Goal: Complete application form: Complete application form

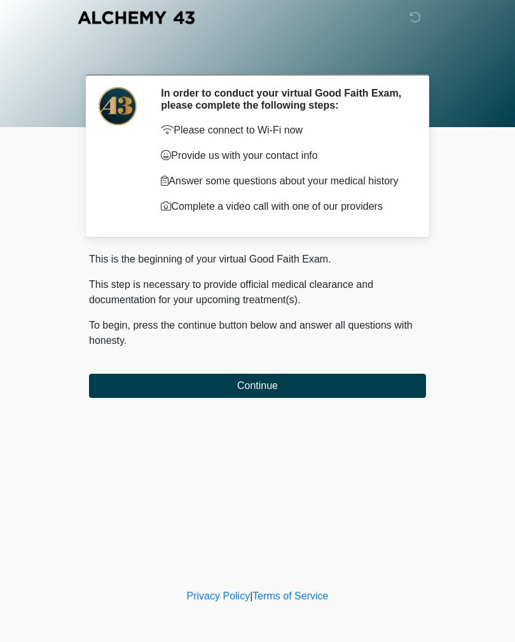
click at [351, 394] on button "Continue" at bounding box center [257, 386] width 337 height 24
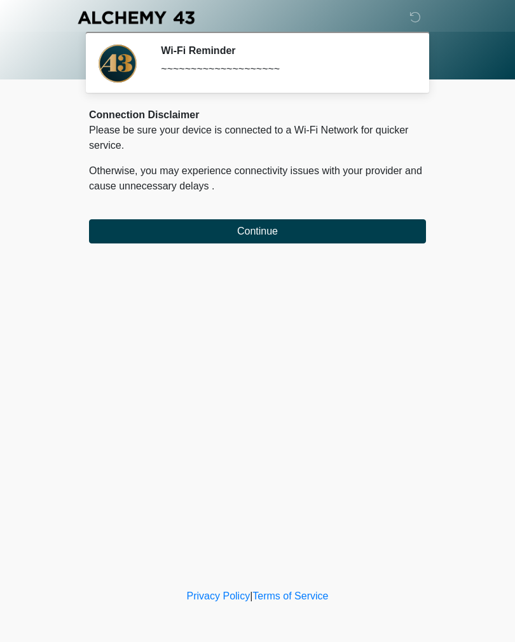
click at [356, 231] on button "Continue" at bounding box center [257, 231] width 337 height 24
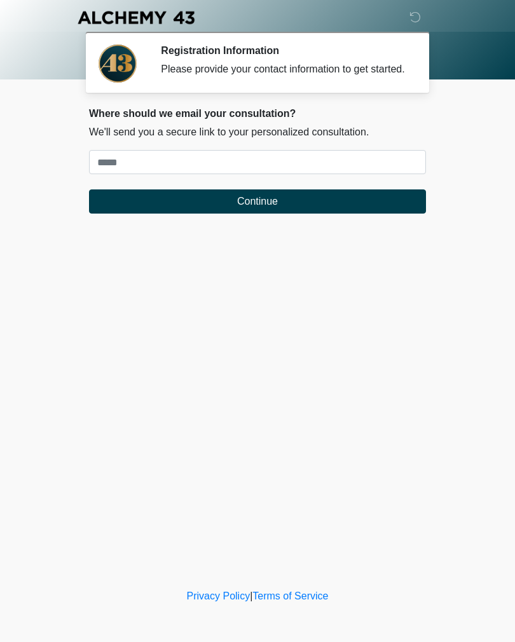
click at [412, 416] on div "‎ ‎ ‎ ‎ Registration Information Please provide your contact information to get…" at bounding box center [257, 293] width 381 height 560
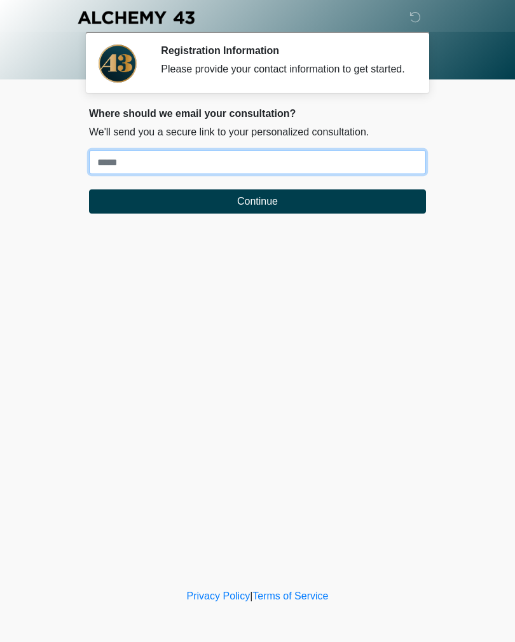
click at [241, 165] on input "Where should we email your treatment plan?" at bounding box center [257, 162] width 337 height 24
type input "**********"
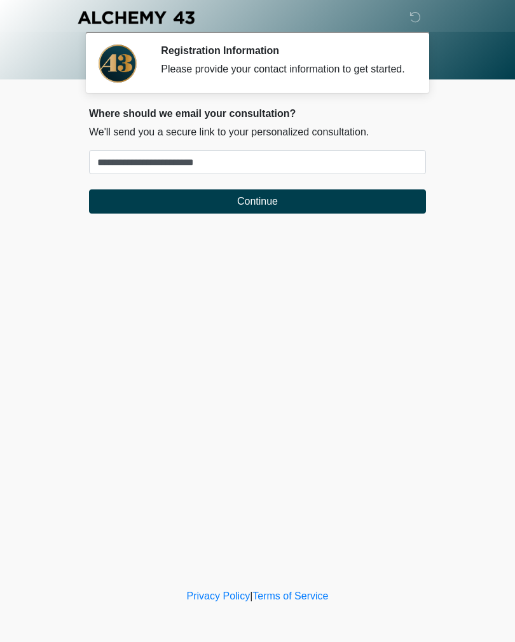
click at [299, 210] on button "Continue" at bounding box center [257, 201] width 337 height 24
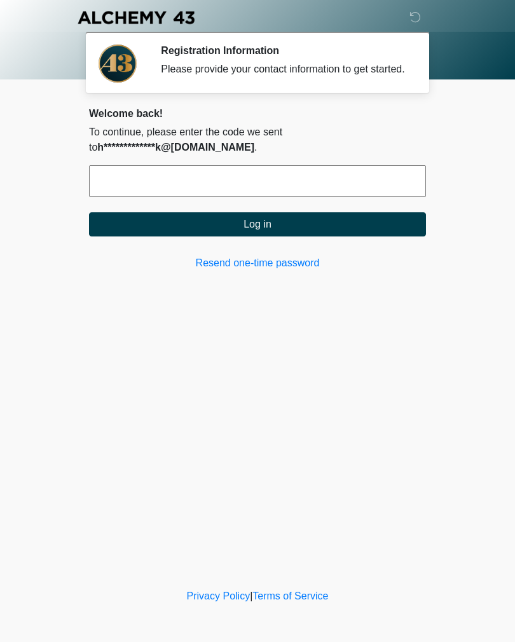
click at [334, 177] on input "text" at bounding box center [257, 181] width 337 height 32
click at [153, 316] on div "‎ ‎ ‎ ‎ Registration Information Please provide your contact information to get…" at bounding box center [257, 293] width 381 height 560
click at [369, 182] on input "text" at bounding box center [257, 181] width 337 height 32
type input "******"
click at [369, 229] on button "Log in" at bounding box center [257, 224] width 337 height 24
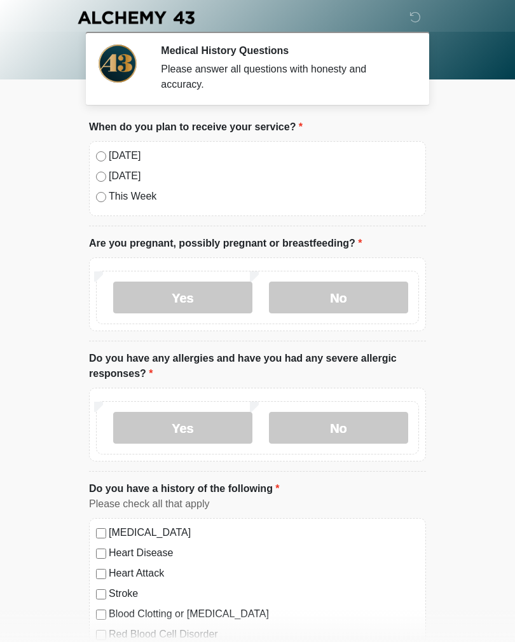
click at [125, 160] on label "[DATE]" at bounding box center [264, 155] width 310 height 15
click at [377, 288] on label "No" at bounding box center [338, 297] width 139 height 32
click at [341, 287] on label "No" at bounding box center [338, 297] width 139 height 32
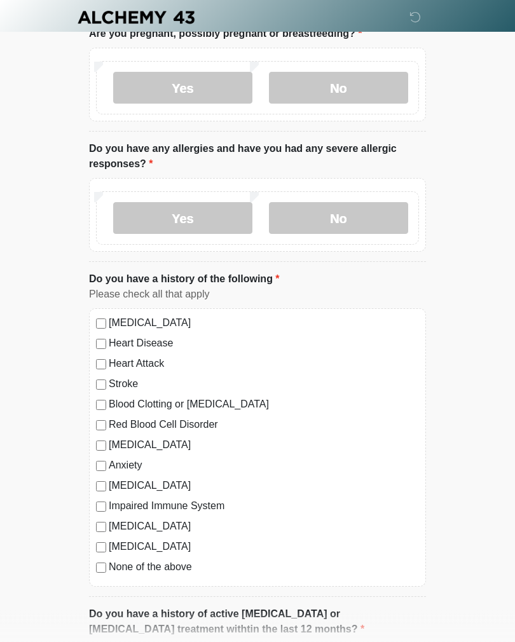
scroll to position [219, 0]
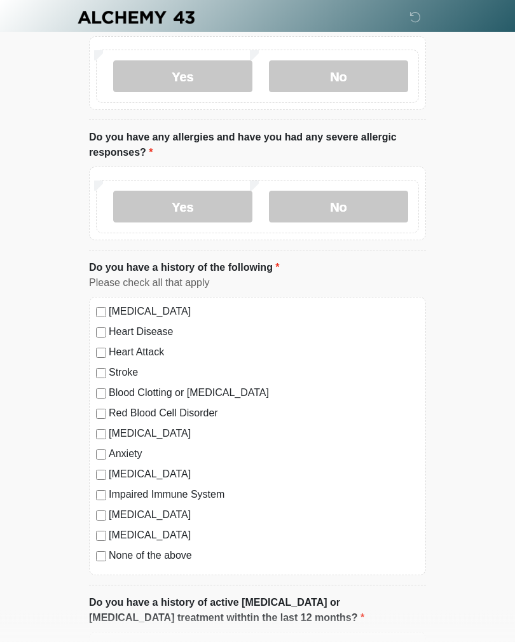
click at [356, 203] on label "No" at bounding box center [338, 207] width 139 height 32
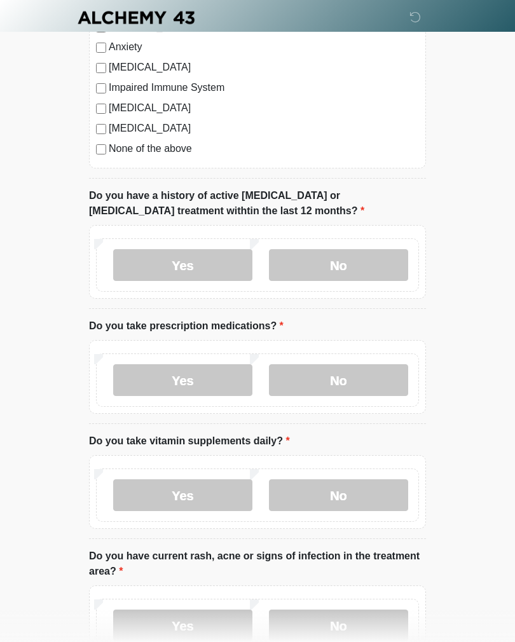
scroll to position [627, 0]
click at [361, 258] on label "No" at bounding box center [338, 266] width 139 height 32
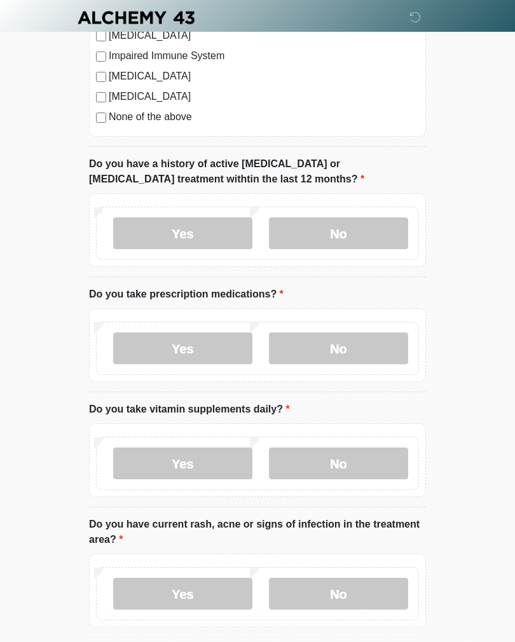
scroll to position [660, 0]
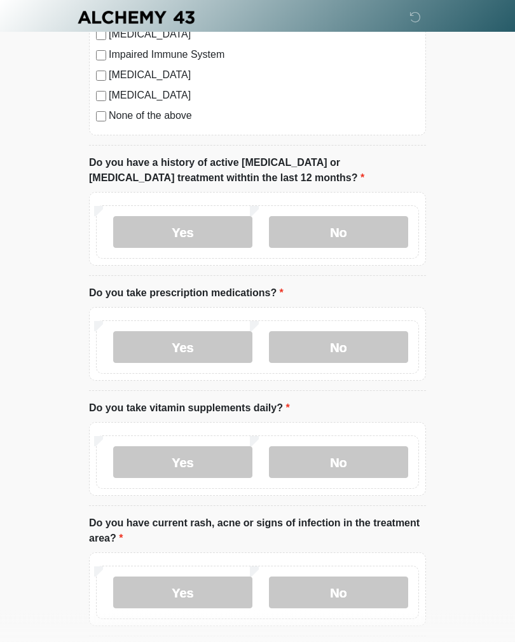
click at [361, 351] on label "No" at bounding box center [338, 348] width 139 height 32
click at [357, 465] on label "No" at bounding box center [338, 462] width 139 height 32
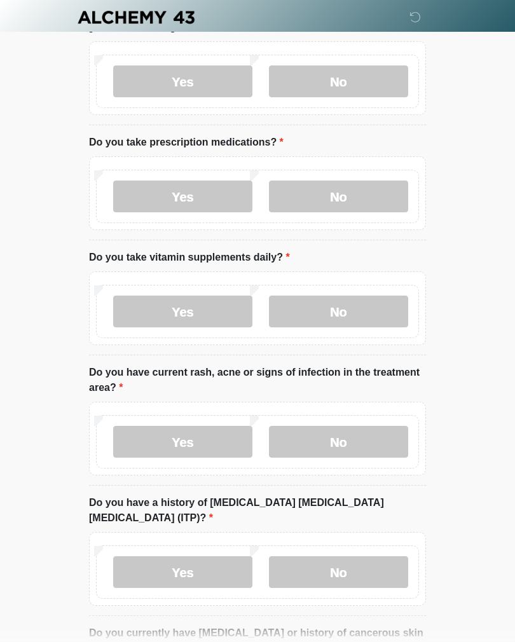
scroll to position [901, 0]
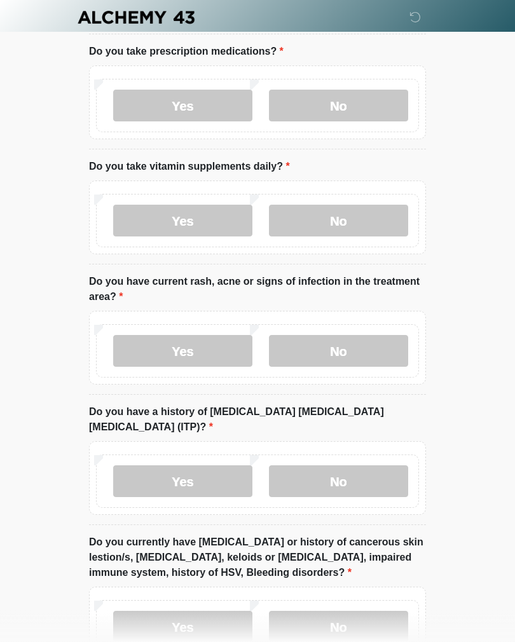
click at [360, 348] on label "No" at bounding box center [338, 351] width 139 height 32
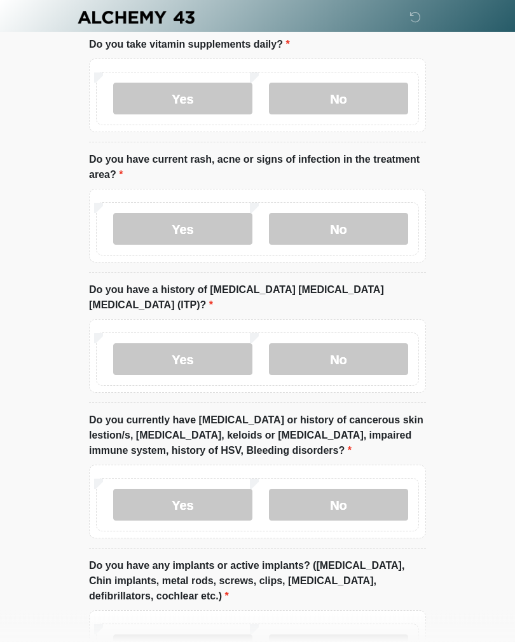
click at [365, 344] on label "No" at bounding box center [338, 360] width 139 height 32
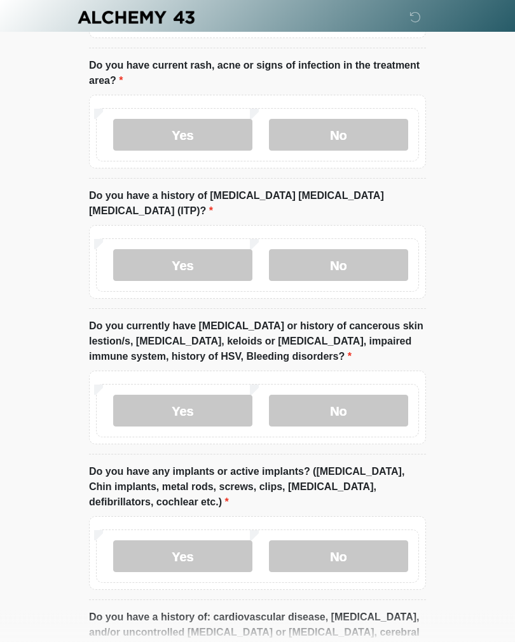
scroll to position [1171, 0]
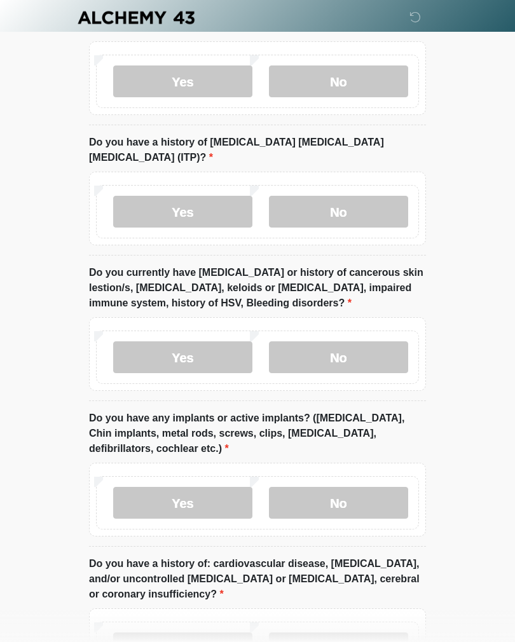
click at [360, 341] on label "No" at bounding box center [338, 357] width 139 height 32
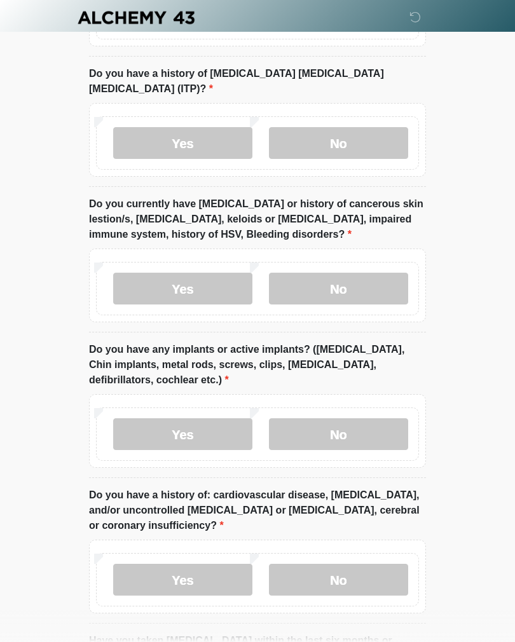
scroll to position [1293, 0]
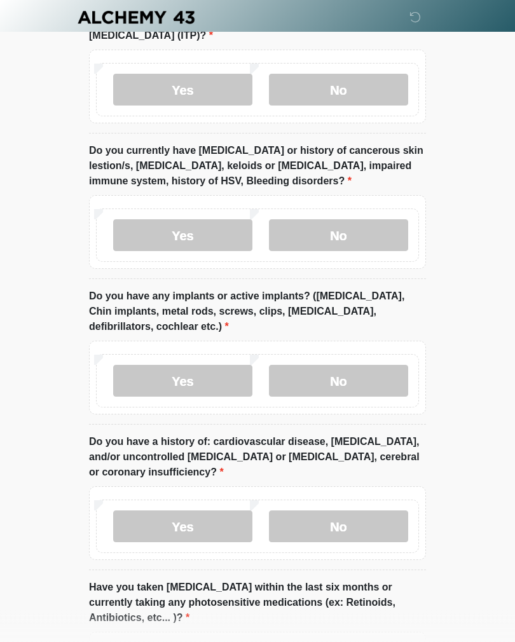
click at [351, 365] on label "No" at bounding box center [338, 381] width 139 height 32
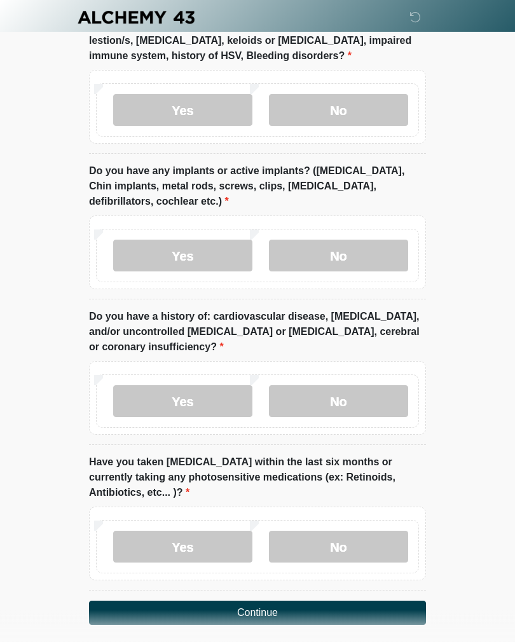
click at [370, 386] on label "No" at bounding box center [338, 402] width 139 height 32
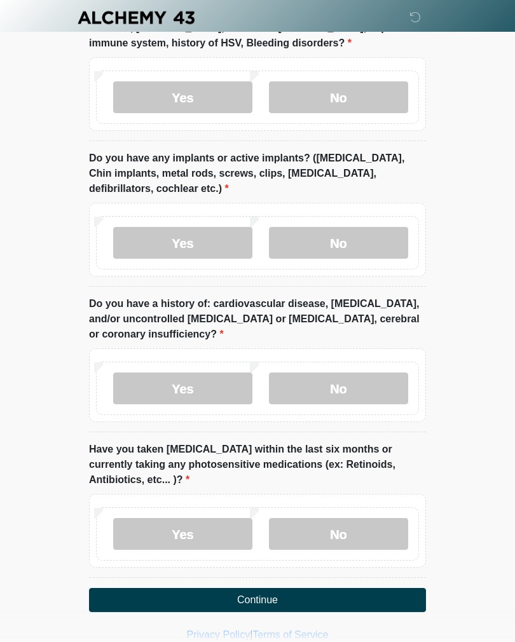
click at [351, 522] on label "No" at bounding box center [338, 534] width 139 height 32
click at [283, 590] on button "Continue" at bounding box center [257, 600] width 337 height 24
click at [278, 588] on button "Continue" at bounding box center [257, 600] width 337 height 24
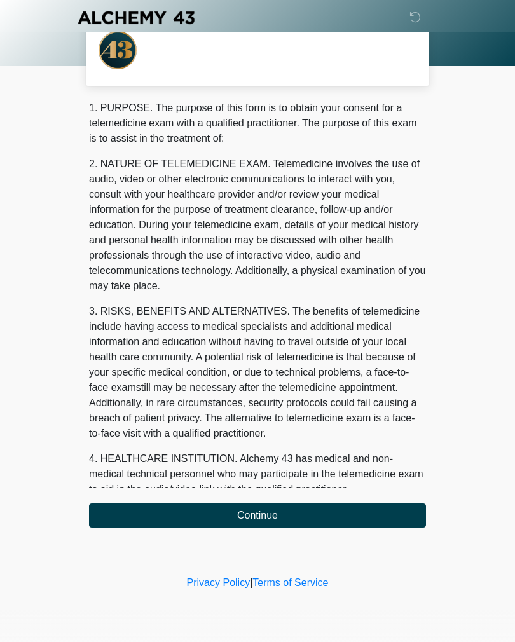
scroll to position [0, 0]
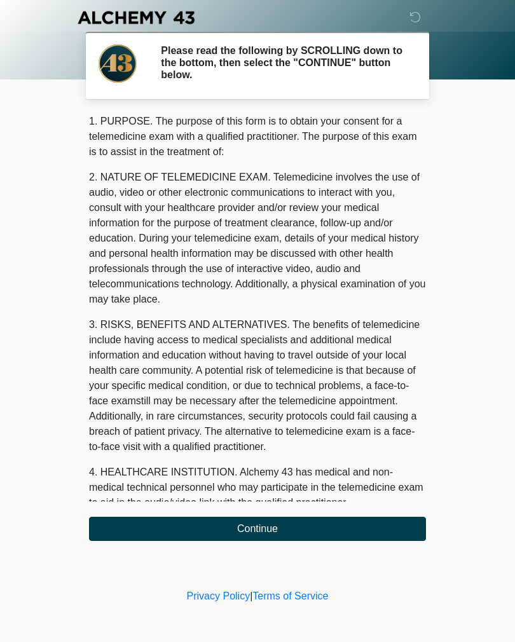
click at [271, 531] on button "Continue" at bounding box center [257, 528] width 337 height 24
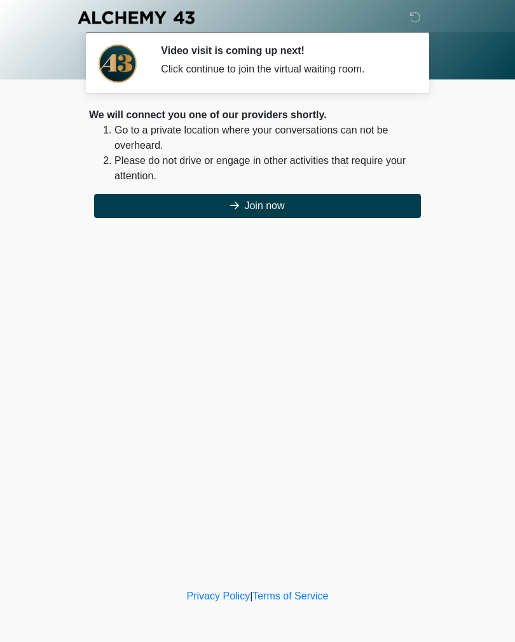
click at [280, 206] on button "Join now" at bounding box center [257, 206] width 327 height 24
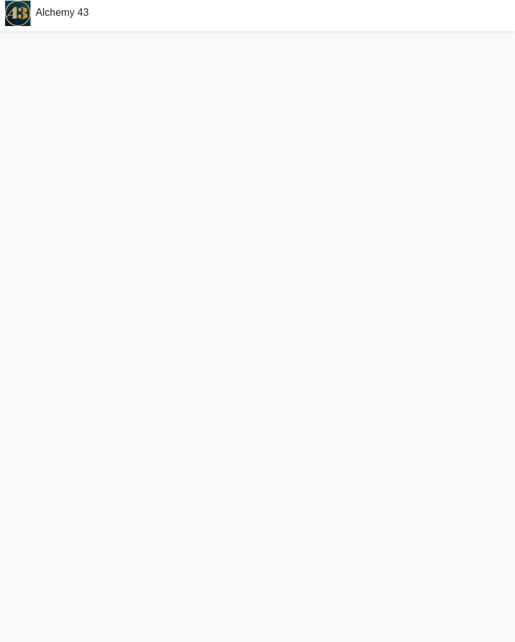
scroll to position [4, 0]
